Goal: Task Accomplishment & Management: Manage account settings

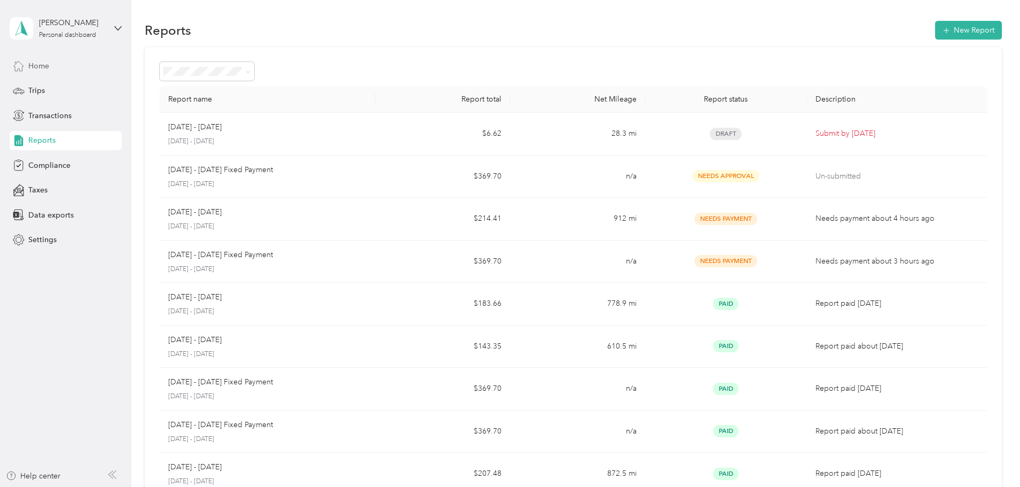
click at [43, 65] on span "Home" at bounding box center [38, 65] width 21 height 11
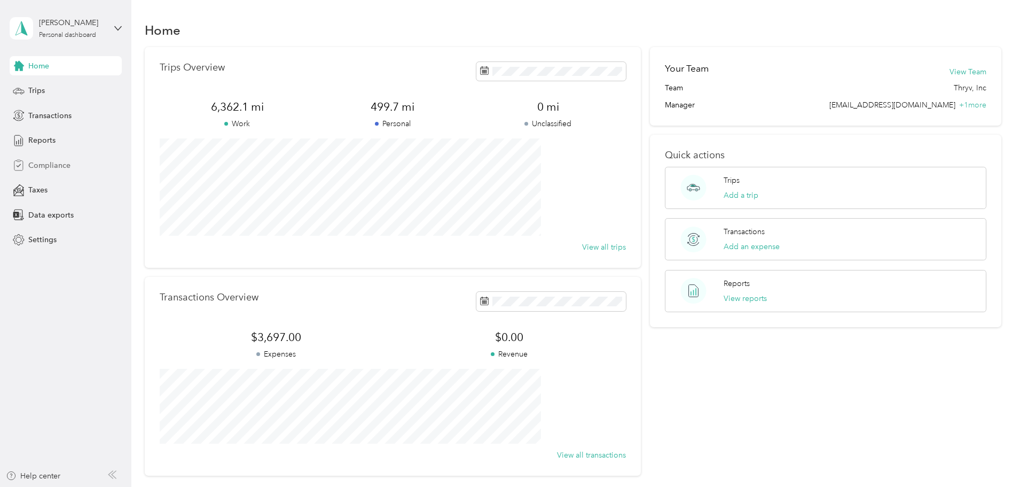
click at [49, 166] on span "Compliance" at bounding box center [49, 165] width 42 height 11
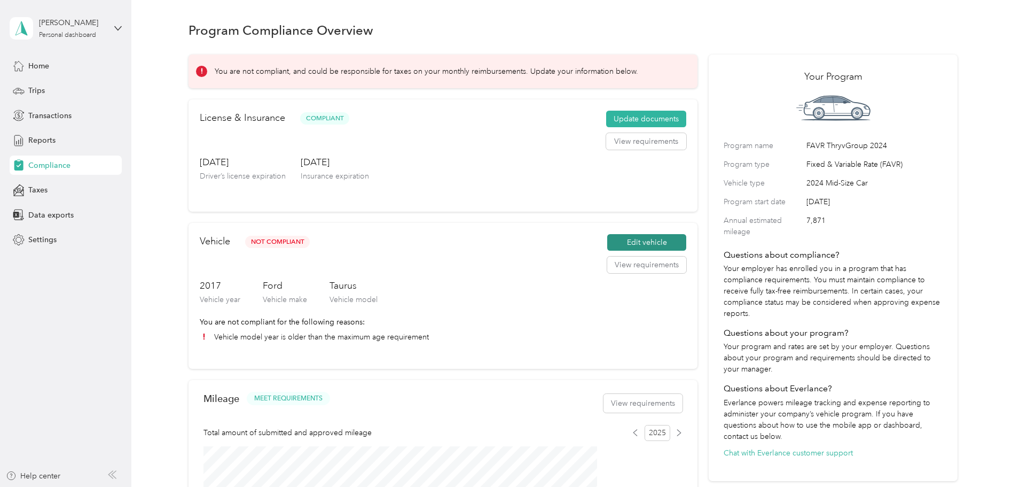
click at [609, 251] on button "Edit vehicle" at bounding box center [646, 242] width 79 height 17
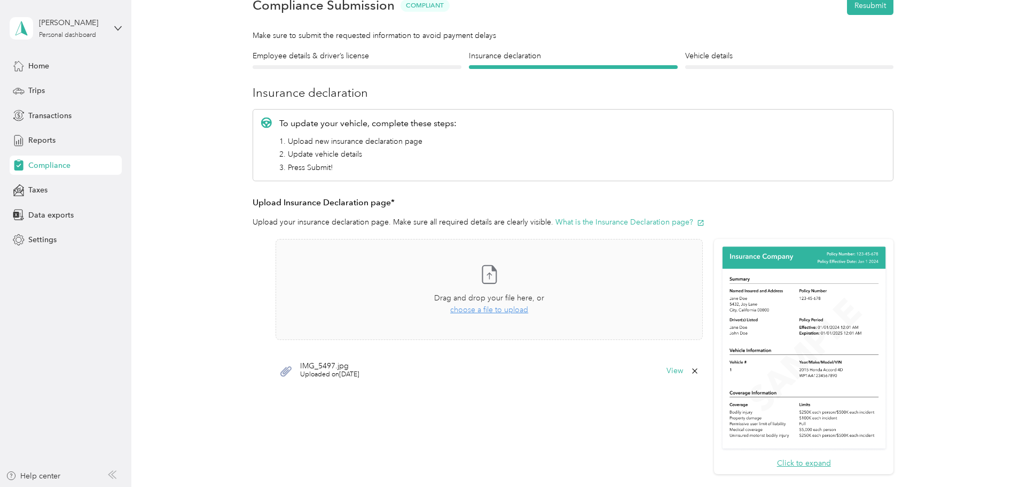
scroll to position [53, 0]
